Goal: Use online tool/utility: Utilize a website feature to perform a specific function

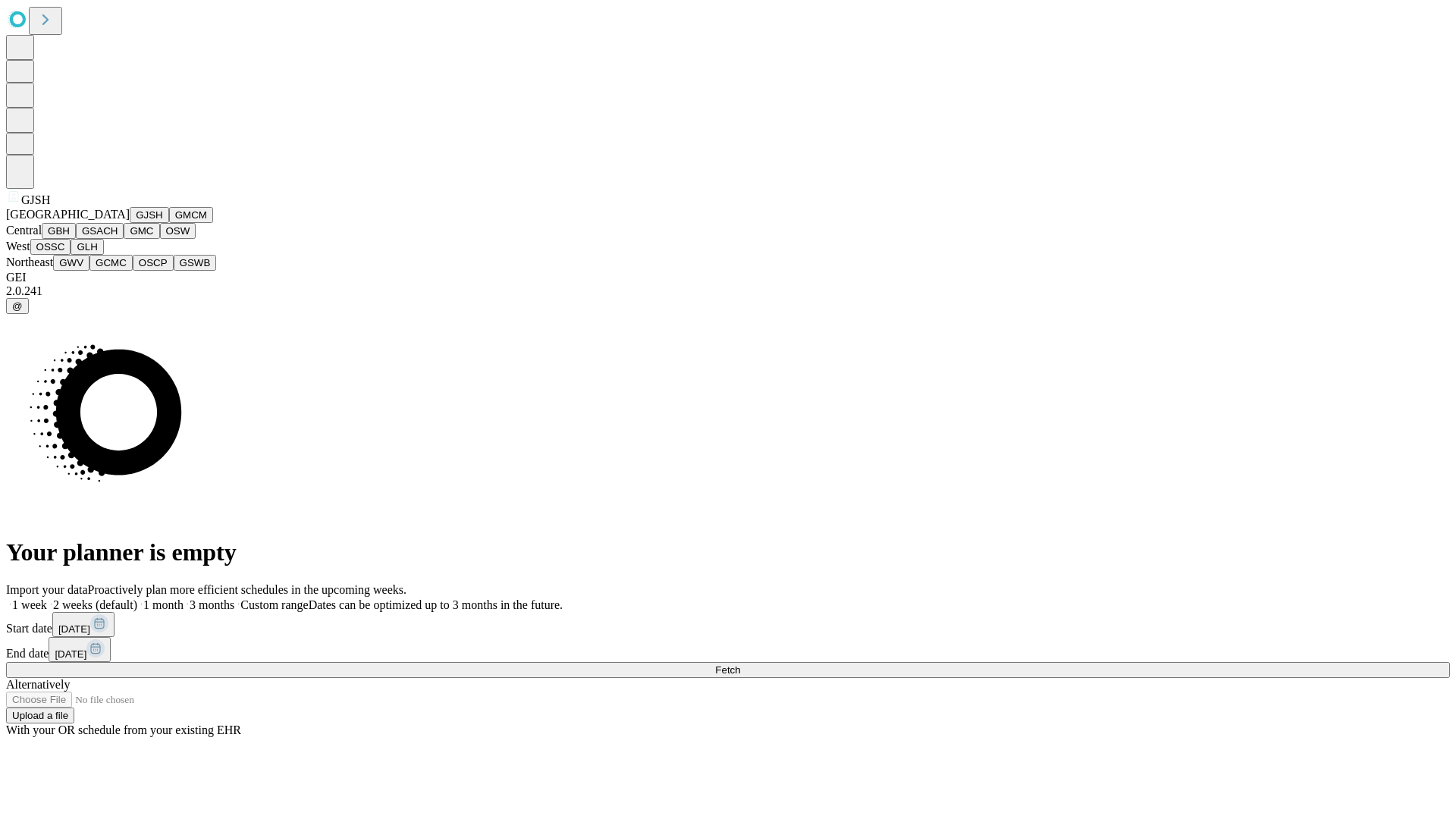
click at [130, 223] on button "GJSH" at bounding box center [150, 215] width 40 height 16
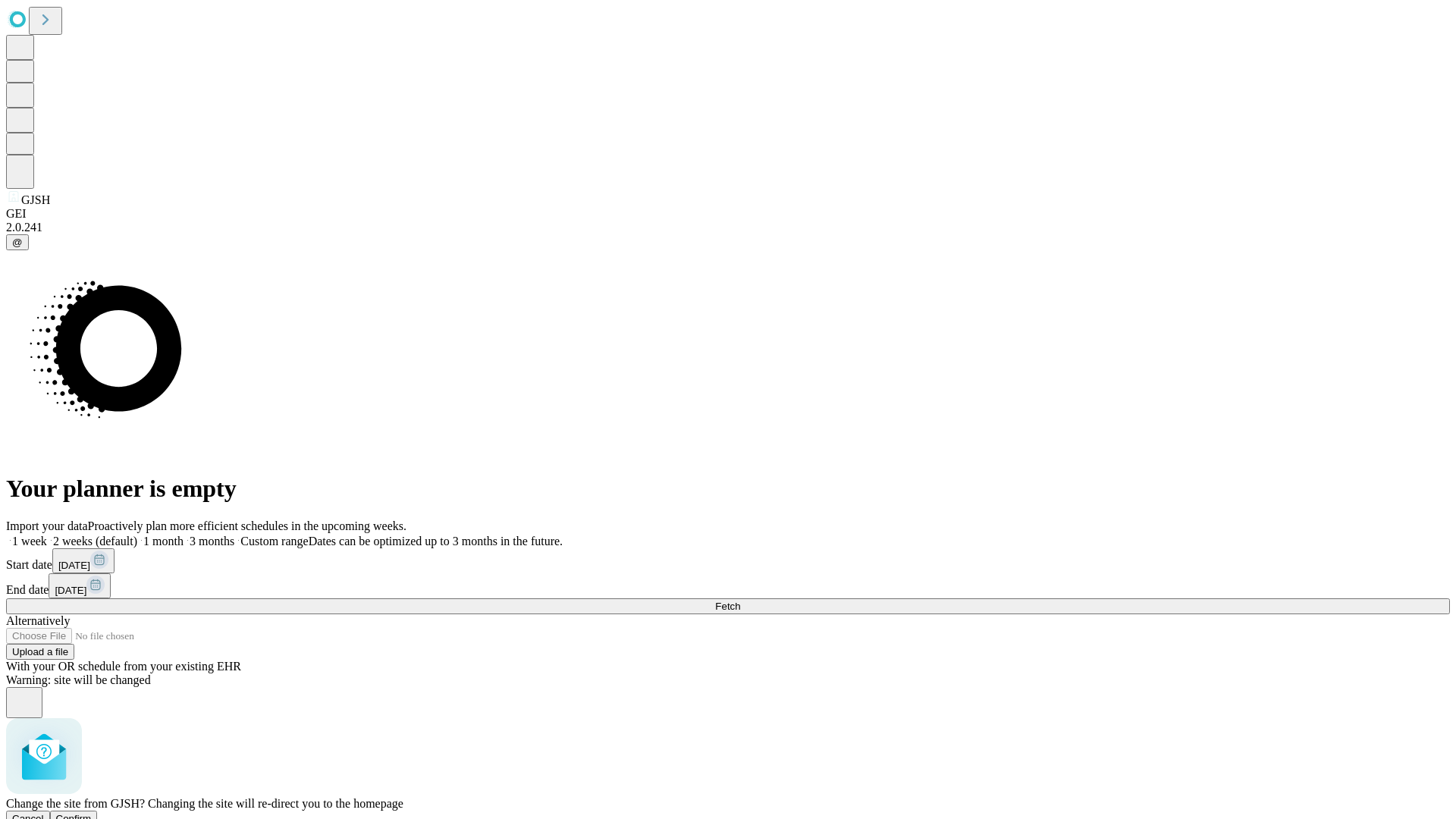
click at [92, 813] on span "Confirm" at bounding box center [74, 818] width 36 height 11
click at [184, 535] on label "1 month" at bounding box center [160, 541] width 46 height 13
click at [740, 601] on span "Fetch" at bounding box center [728, 606] width 25 height 11
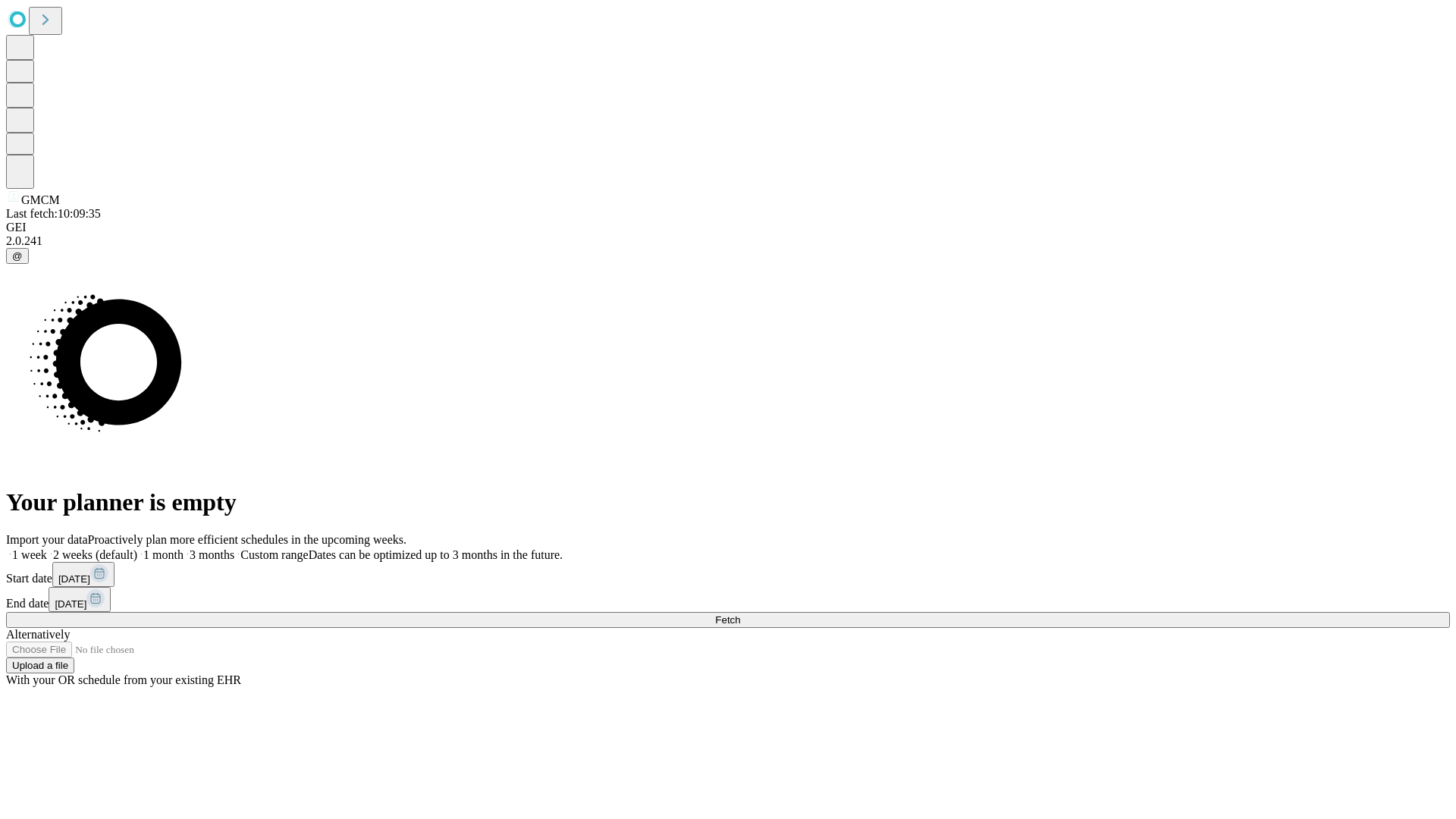
click at [184, 548] on label "1 month" at bounding box center [160, 555] width 46 height 13
click at [740, 614] on span "Fetch" at bounding box center [728, 620] width 25 height 11
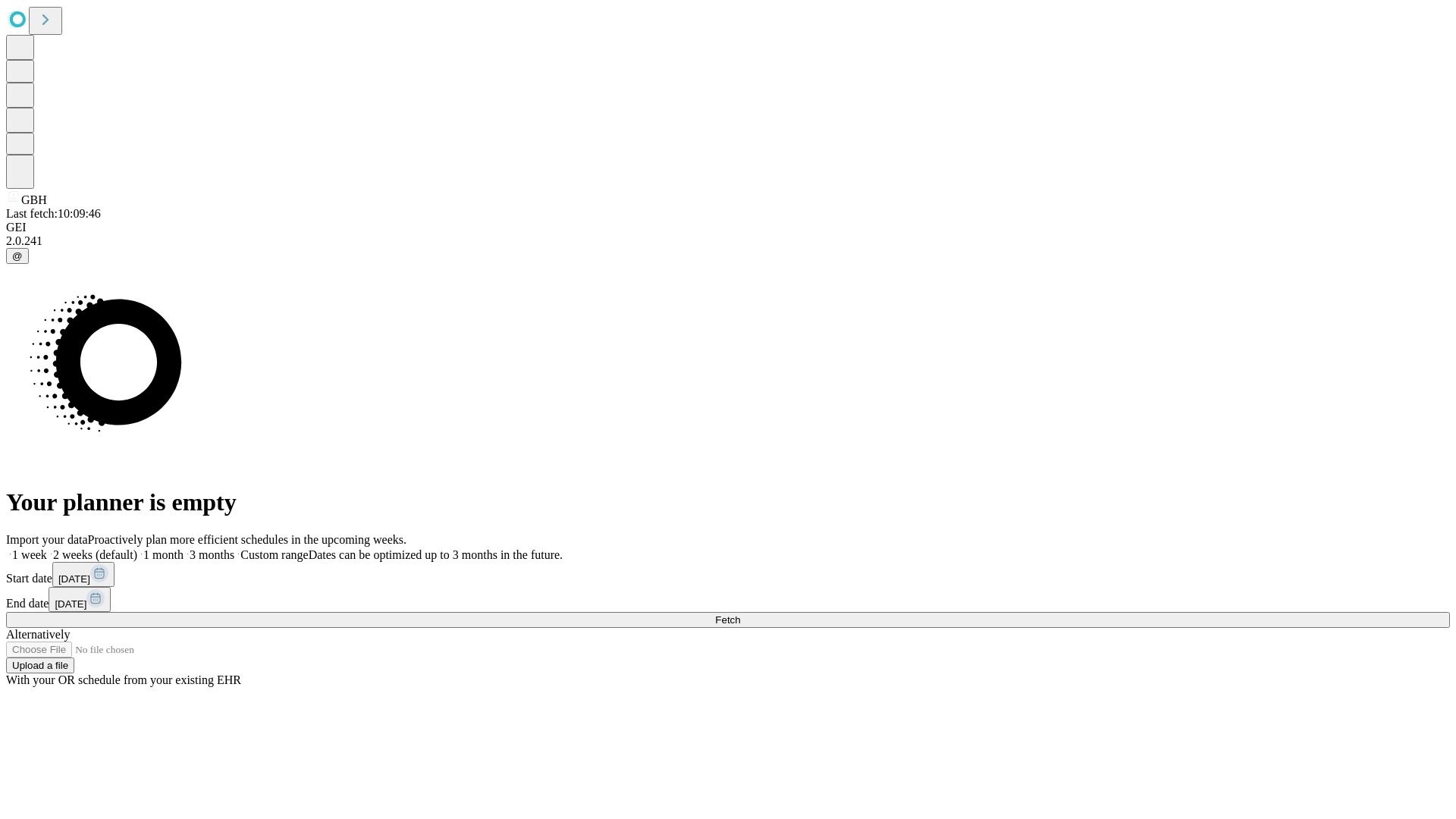
click at [184, 548] on label "1 month" at bounding box center [160, 555] width 46 height 13
click at [740, 614] on span "Fetch" at bounding box center [728, 620] width 25 height 11
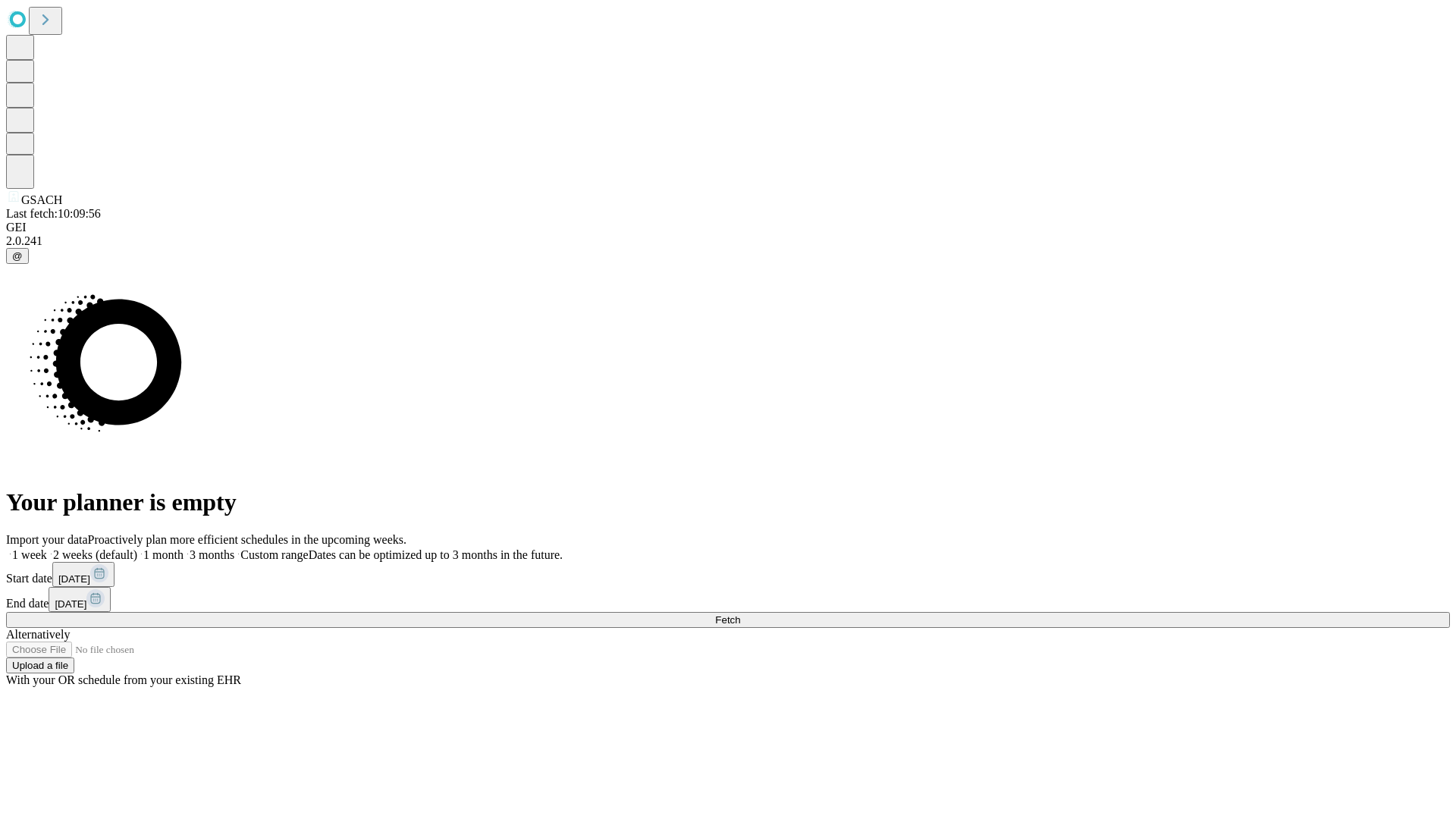
click at [740, 614] on span "Fetch" at bounding box center [728, 620] width 25 height 11
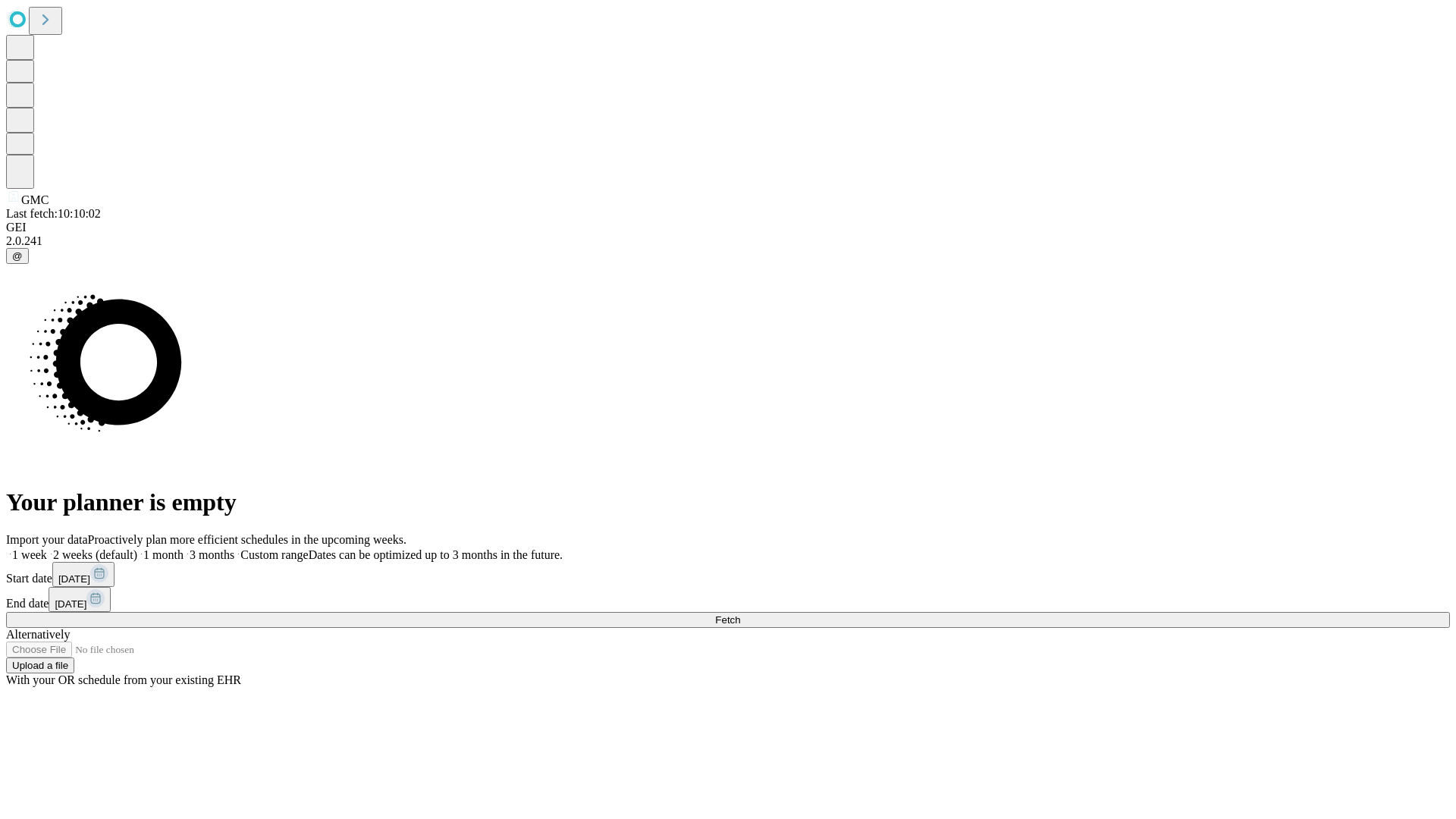
click at [184, 548] on label "1 month" at bounding box center [160, 555] width 46 height 13
click at [740, 614] on span "Fetch" at bounding box center [728, 620] width 25 height 11
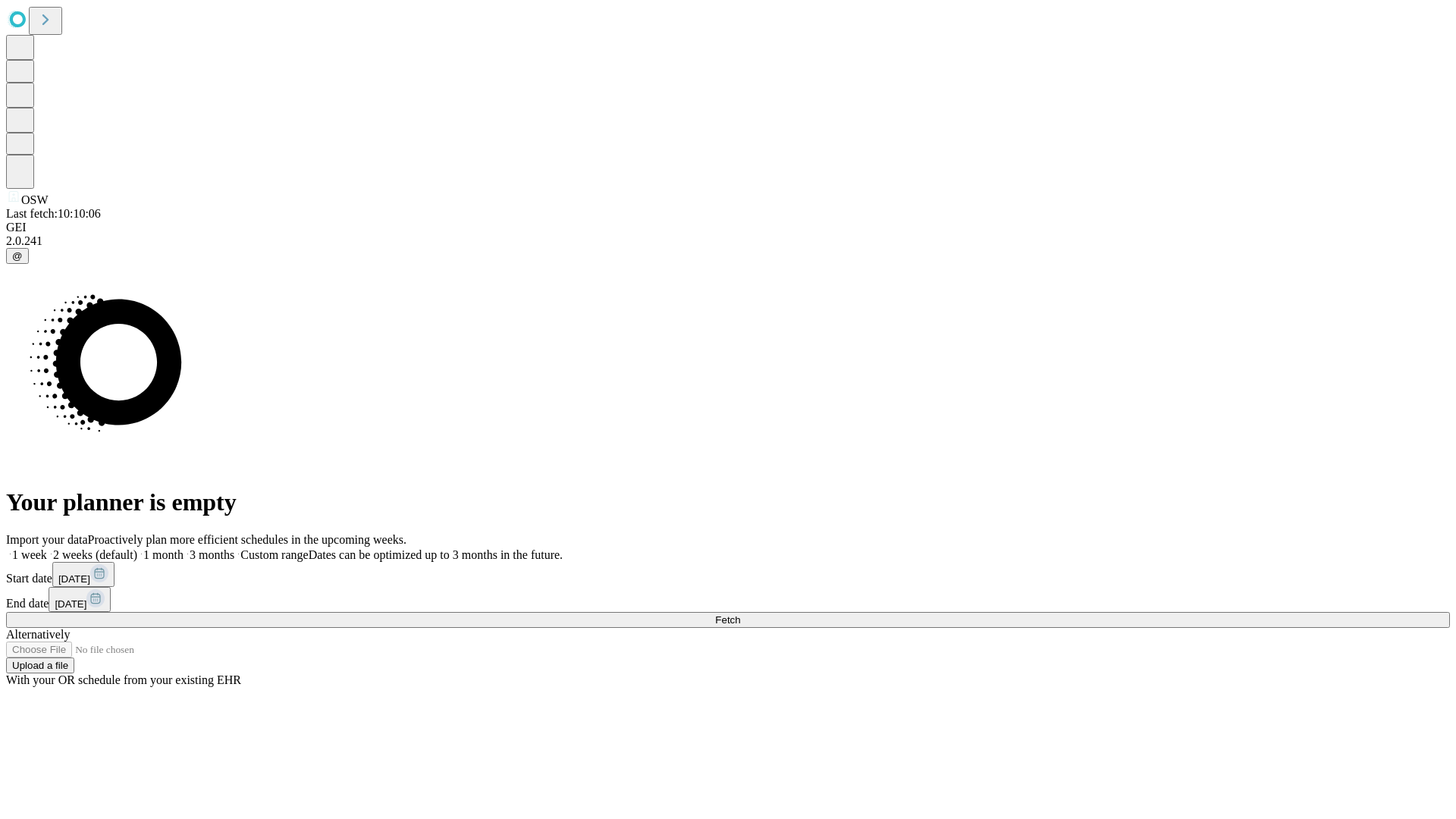
click at [184, 548] on label "1 month" at bounding box center [160, 555] width 46 height 13
click at [740, 614] on span "Fetch" at bounding box center [728, 620] width 25 height 11
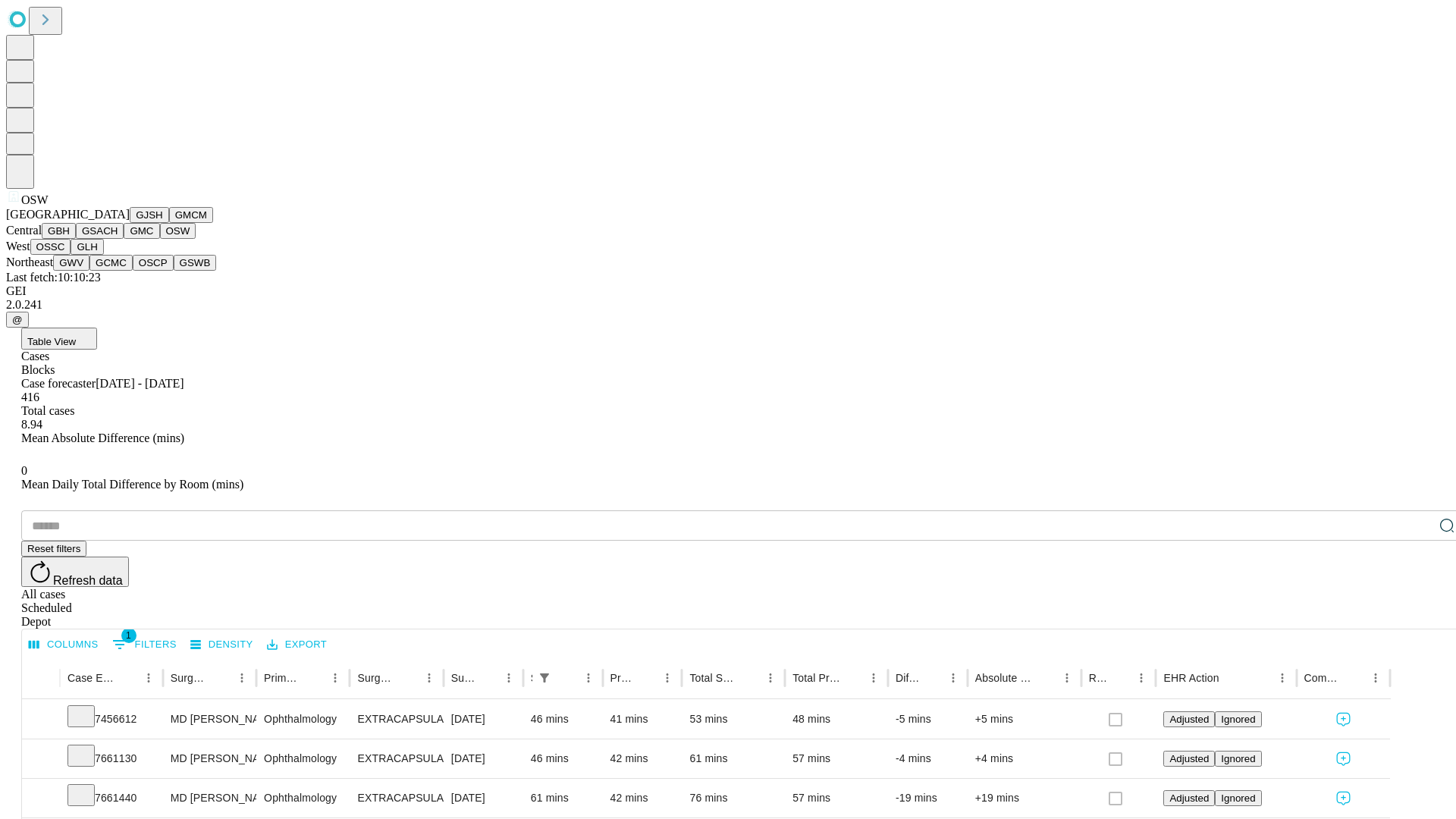
click at [71, 255] on button "OSSC" at bounding box center [51, 247] width 41 height 16
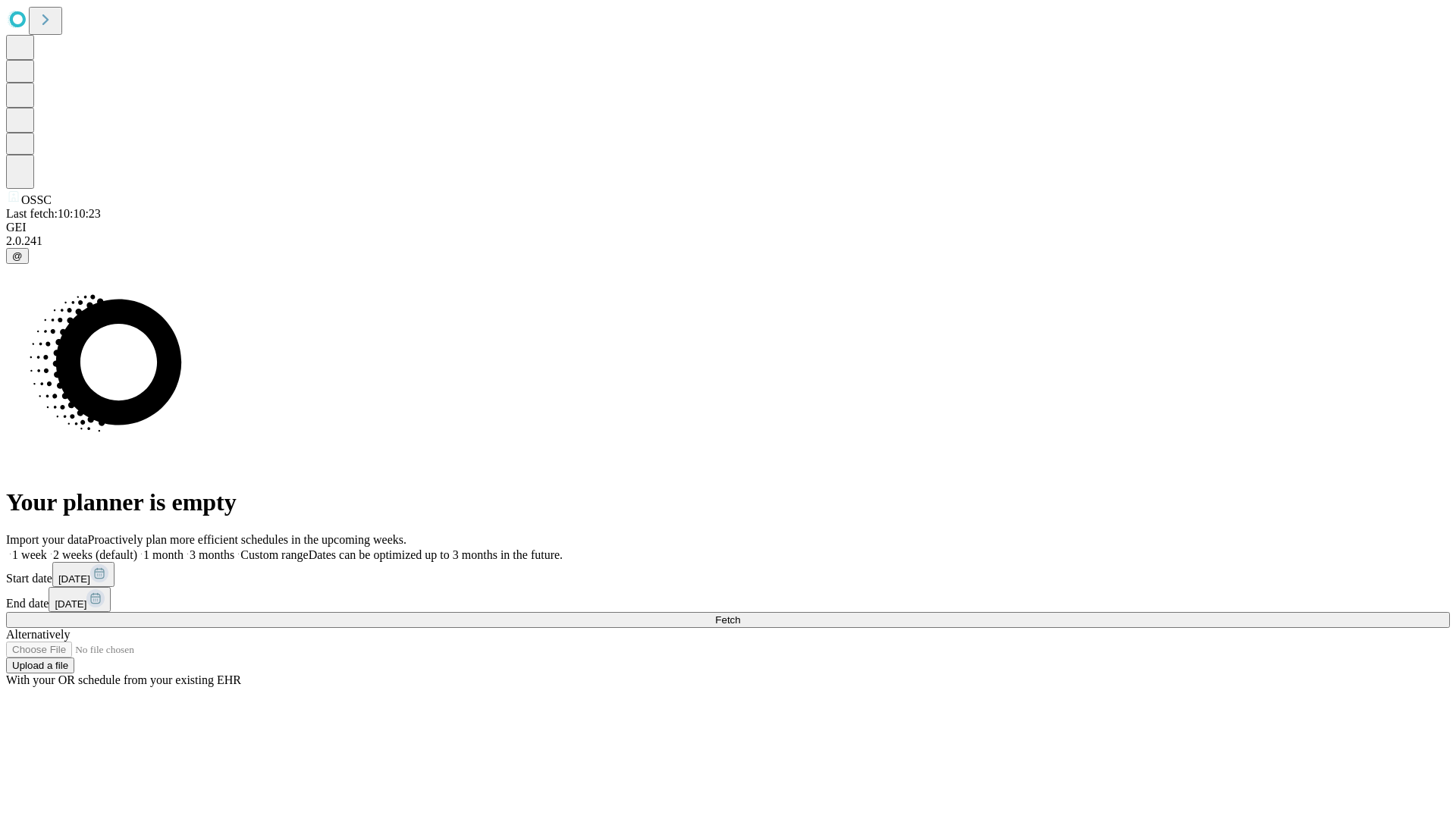
click at [740, 614] on span "Fetch" at bounding box center [728, 620] width 25 height 11
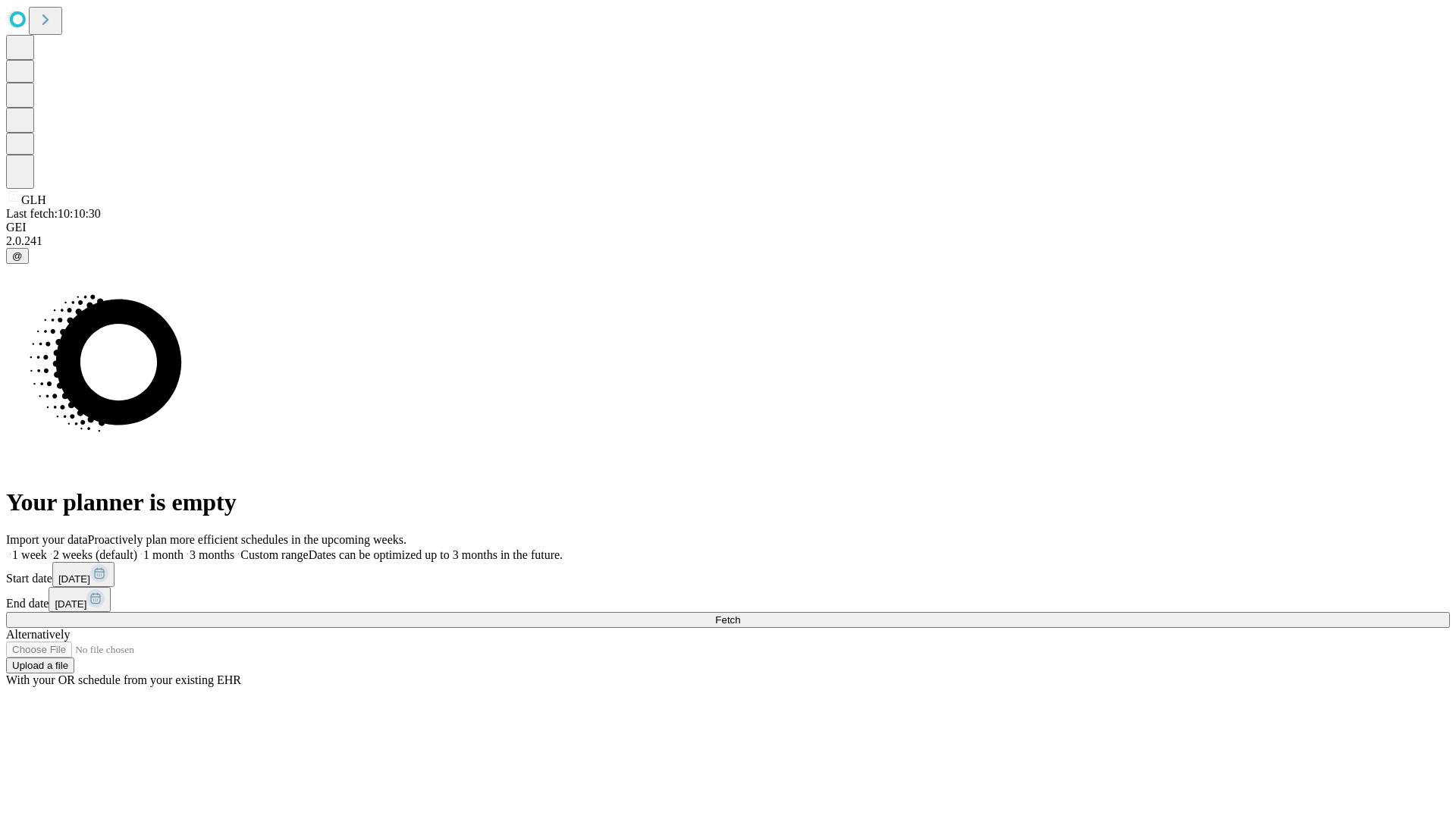
click at [184, 548] on label "1 month" at bounding box center [160, 555] width 46 height 13
click at [740, 614] on span "Fetch" at bounding box center [728, 620] width 25 height 11
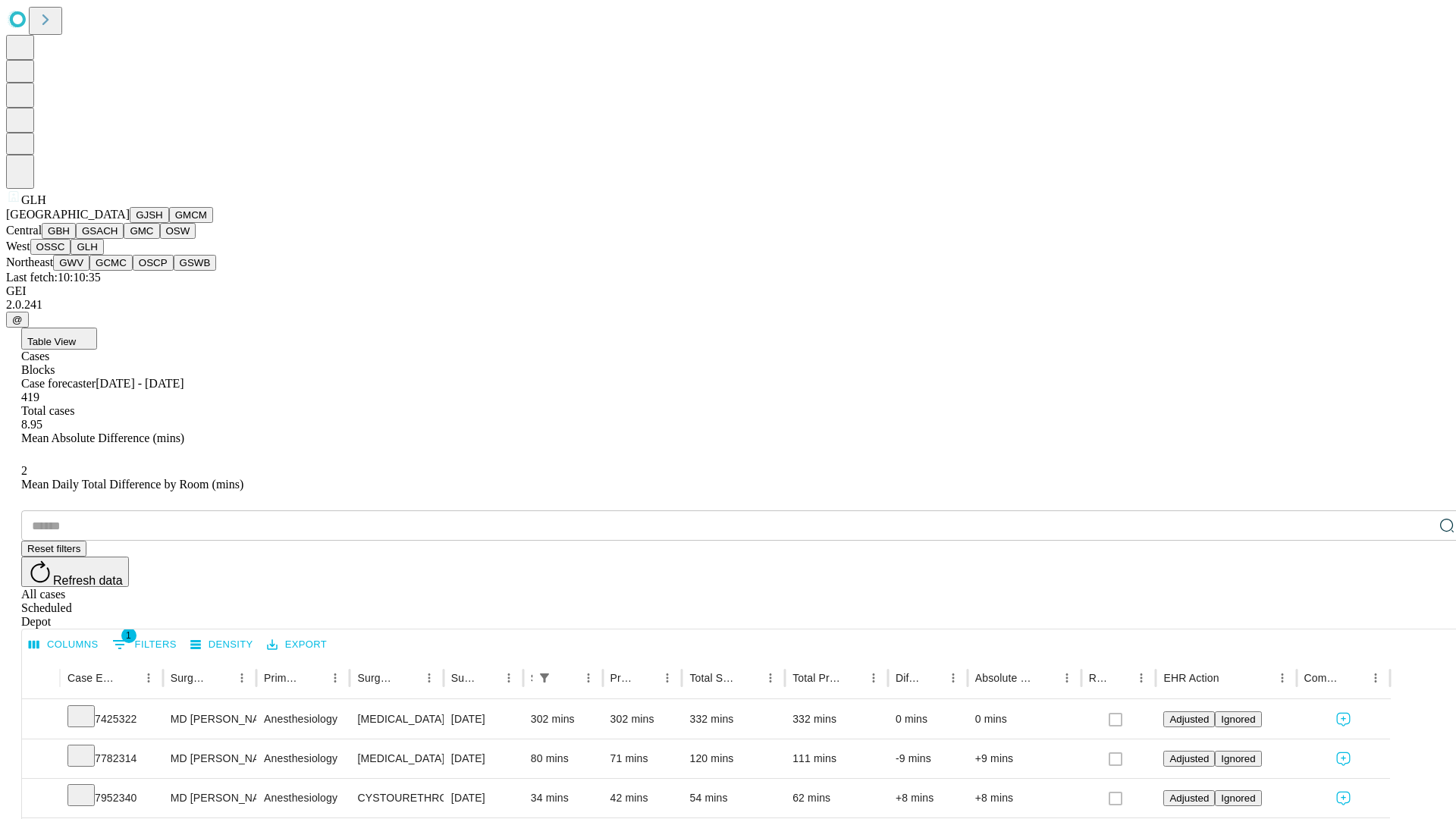
click at [89, 271] on button "GWV" at bounding box center [71, 263] width 36 height 16
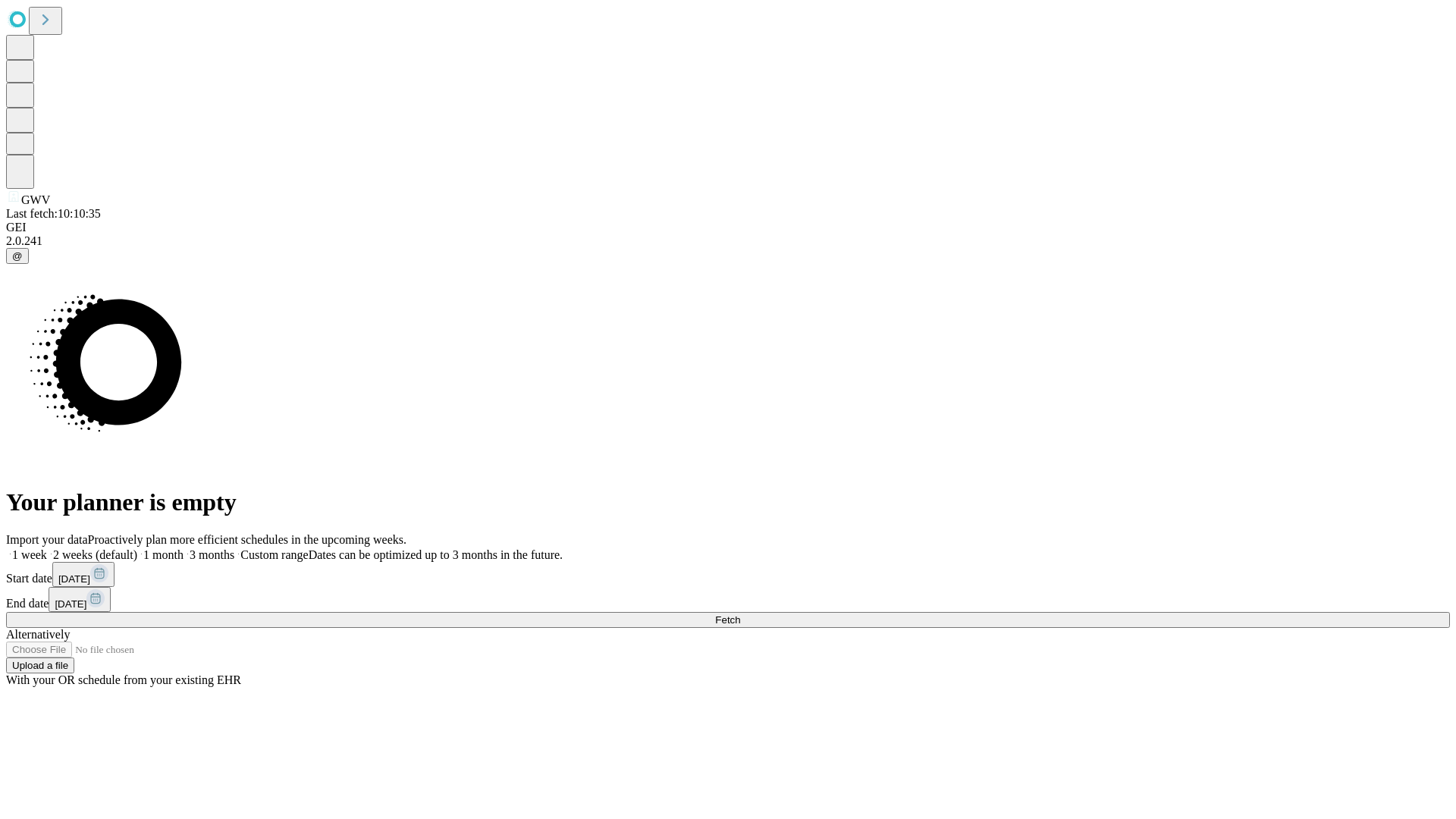
click at [184, 548] on label "1 month" at bounding box center [160, 555] width 46 height 13
click at [740, 614] on span "Fetch" at bounding box center [728, 620] width 25 height 11
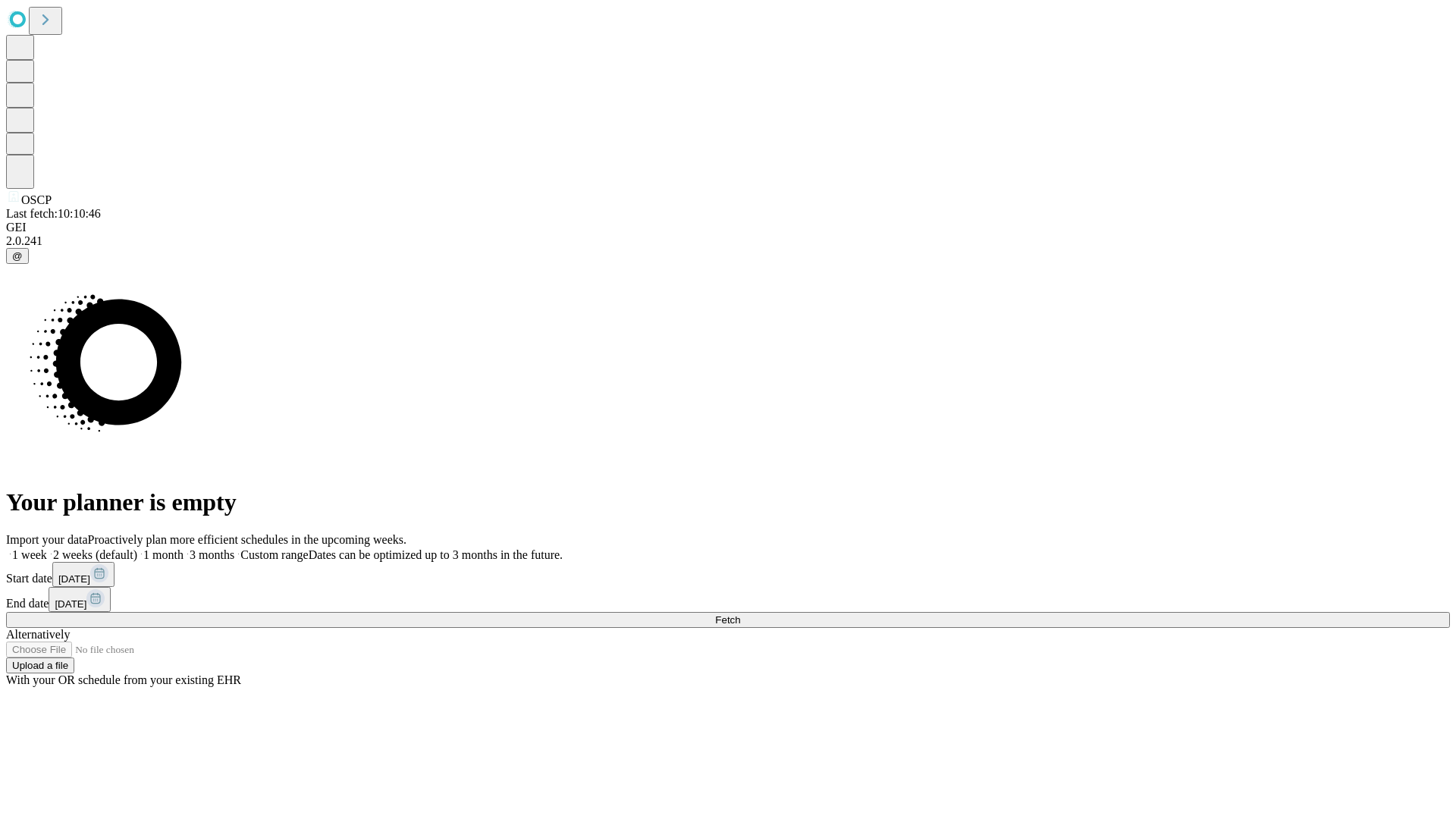
click at [184, 548] on label "1 month" at bounding box center [160, 555] width 46 height 13
click at [740, 614] on span "Fetch" at bounding box center [728, 620] width 25 height 11
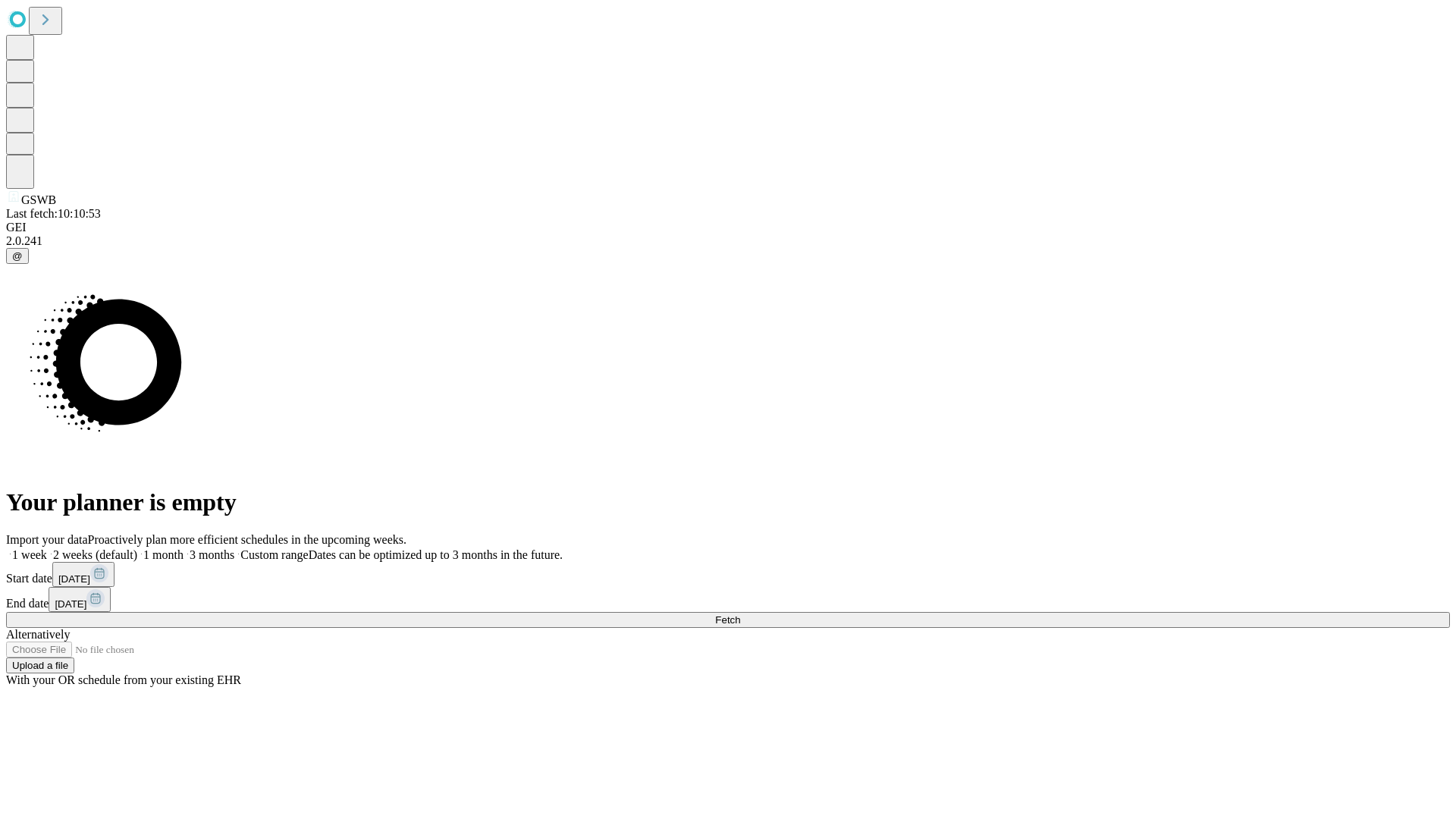
click at [184, 548] on label "1 month" at bounding box center [160, 555] width 46 height 13
click at [740, 614] on span "Fetch" at bounding box center [728, 620] width 25 height 11
